Goal: Check status: Check status

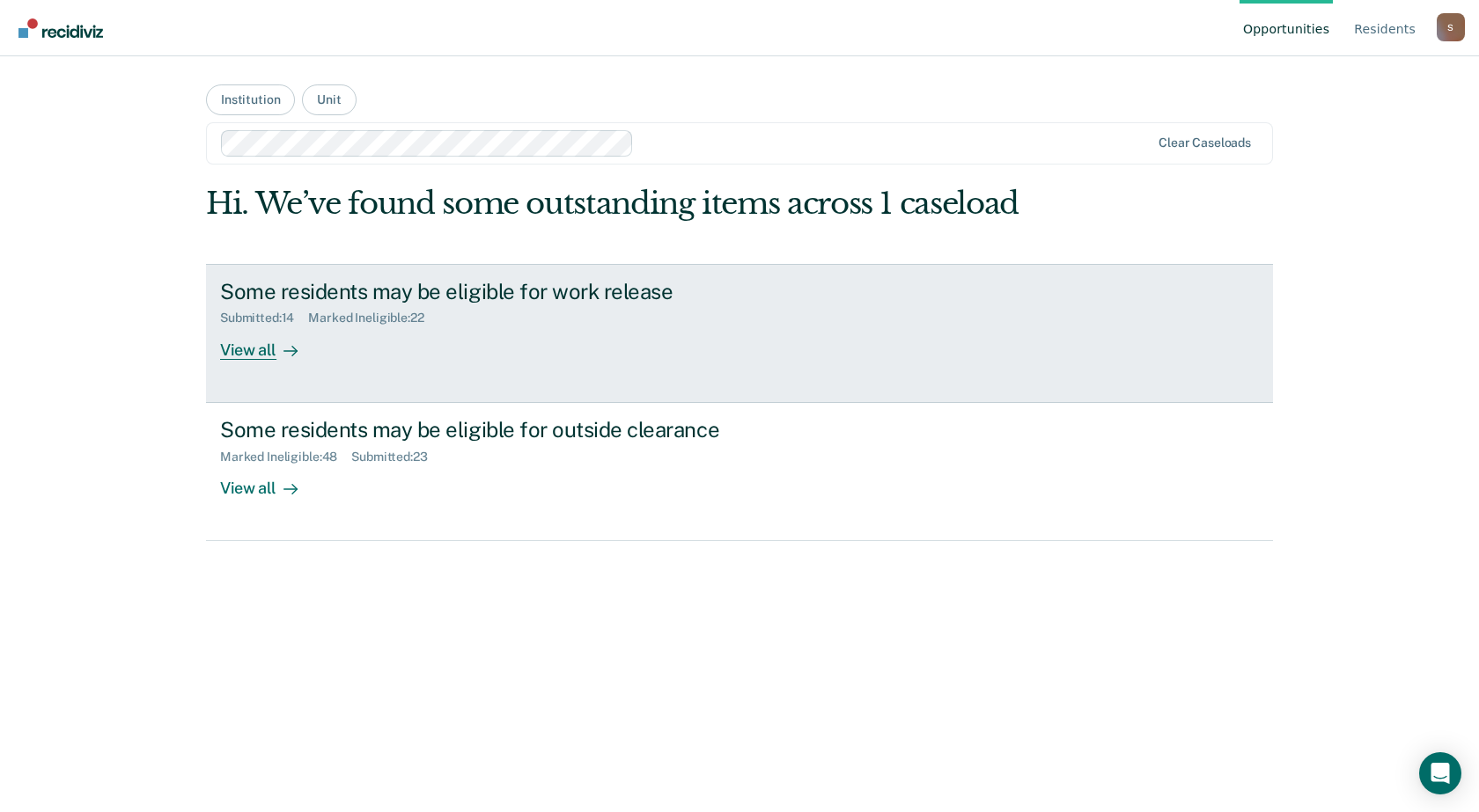
click at [465, 343] on div "Some residents may be eligible for work release Submitted : 14 Marked Ineligibl…" at bounding box center [551, 319] width 661 height 81
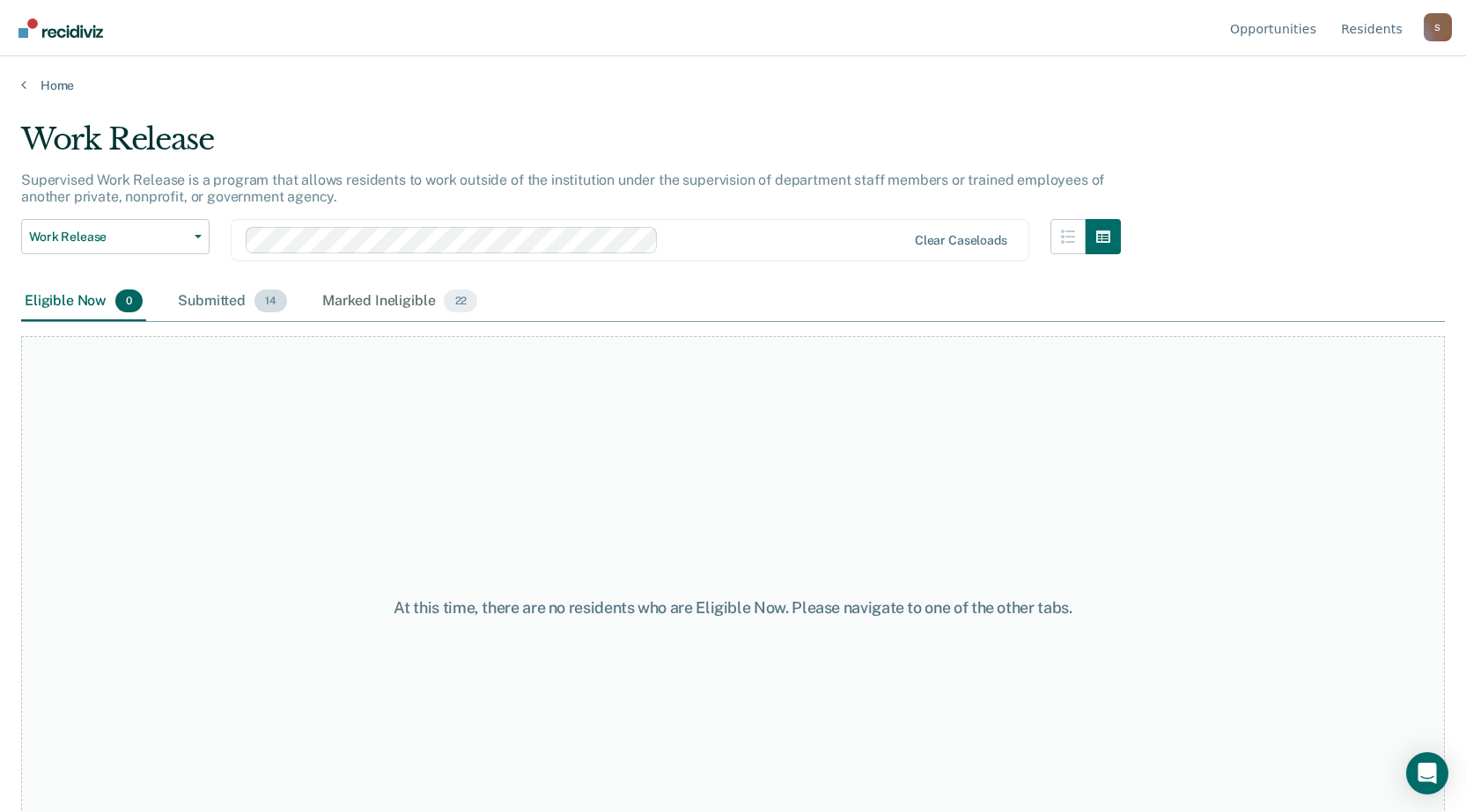
click at [219, 301] on div "Submitted 14" at bounding box center [232, 301] width 116 height 39
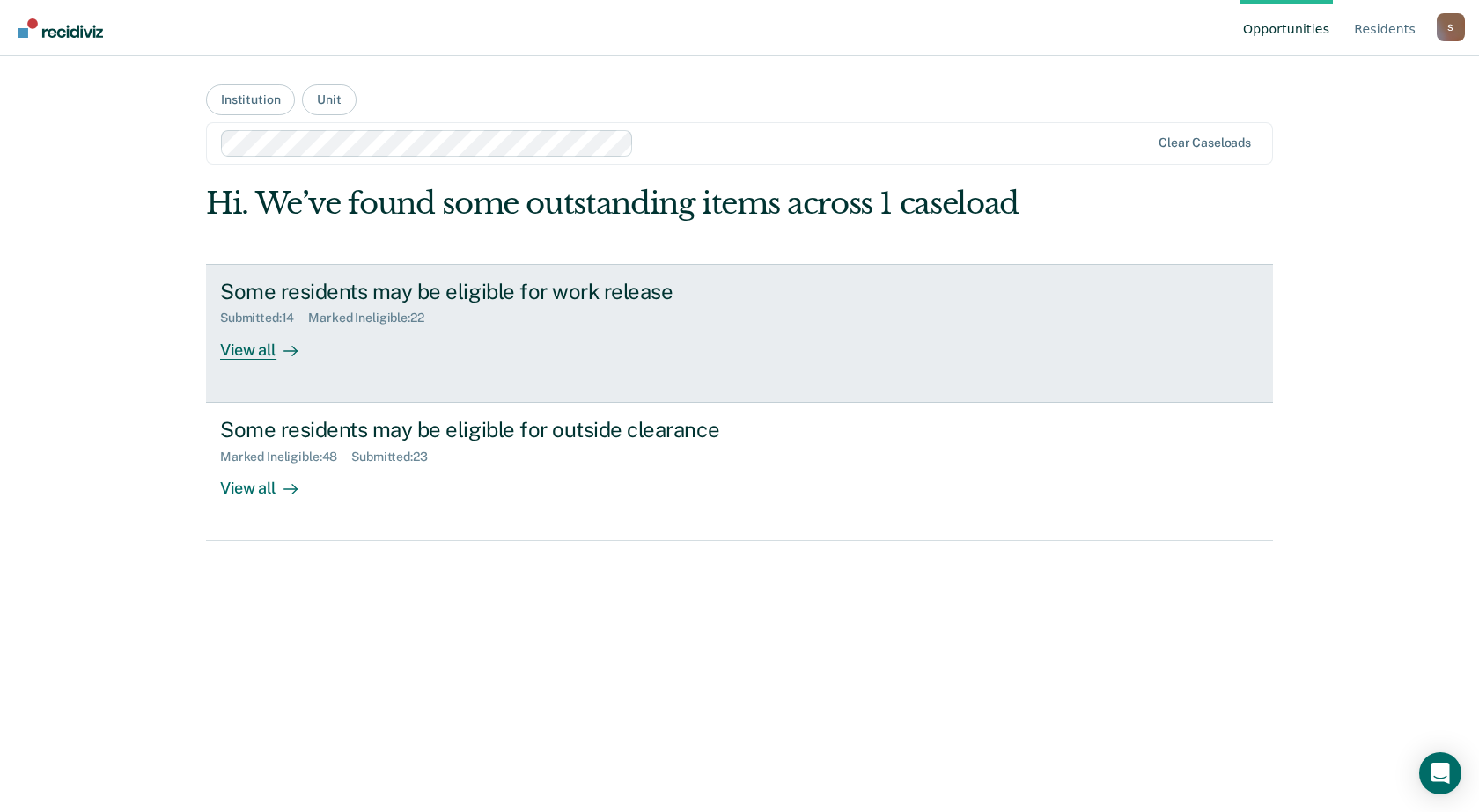
click at [390, 344] on div "Some residents may be eligible for work release Submitted : 14 Marked Ineligibl…" at bounding box center [551, 319] width 661 height 81
